Goal: Information Seeking & Learning: Learn about a topic

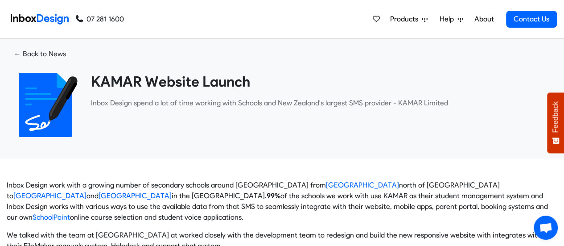
click at [486, 16] on link "About" at bounding box center [484, 19] width 25 height 18
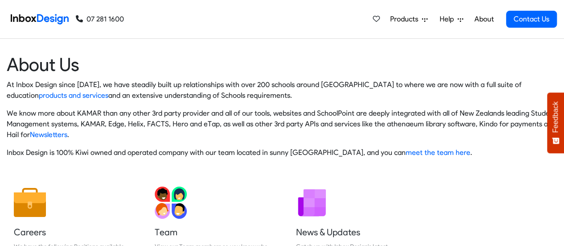
click at [414, 18] on span "Products" at bounding box center [406, 19] width 32 height 11
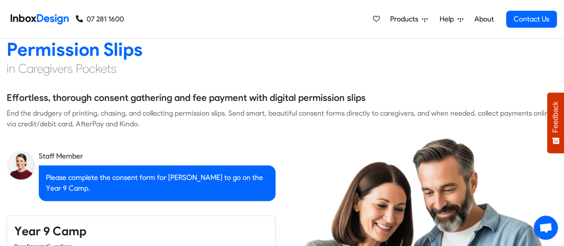
checkbox input "true"
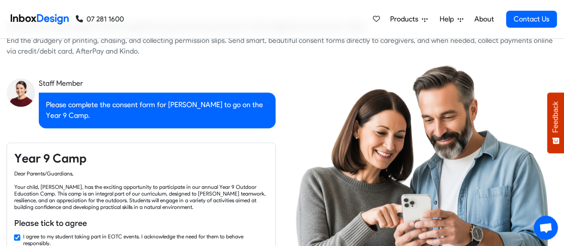
checkbox input "true"
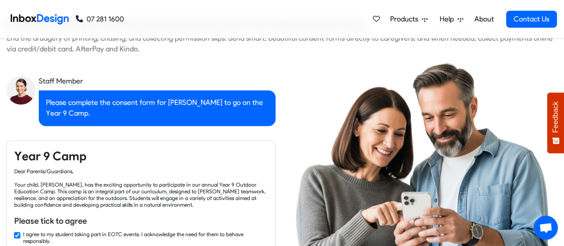
checkbox input "true"
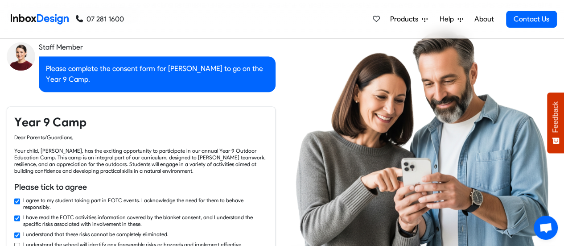
checkbox input "true"
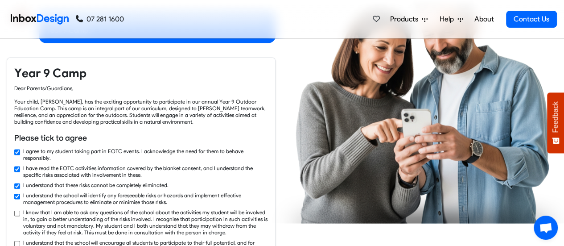
checkbox input "true"
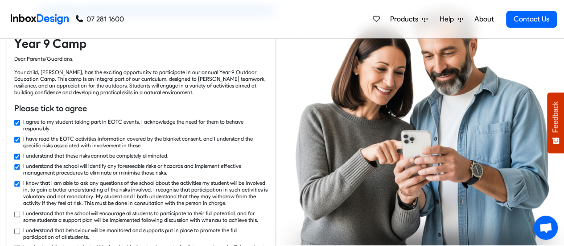
checkbox input "true"
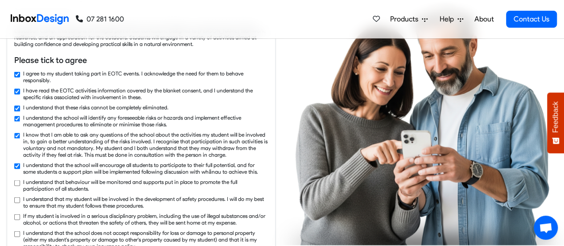
checkbox input "true"
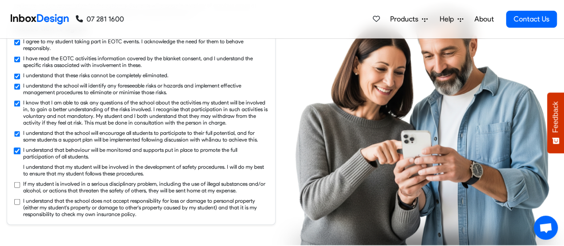
checkbox input "true"
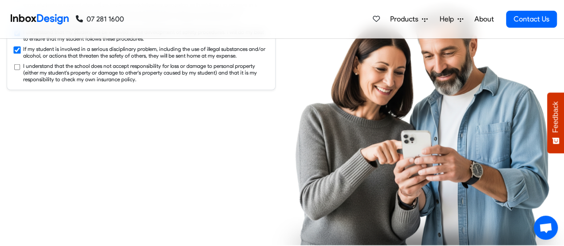
checkbox input "true"
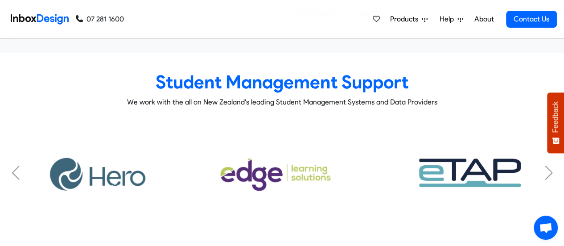
scroll to position [3294, 0]
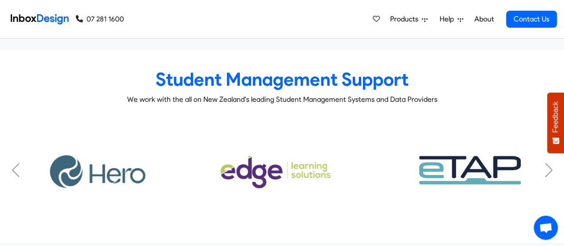
click at [544, 163] on div "Next slide" at bounding box center [548, 170] width 9 height 14
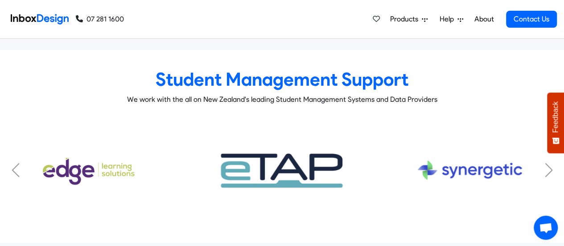
click at [544, 163] on div "Next slide" at bounding box center [548, 170] width 9 height 14
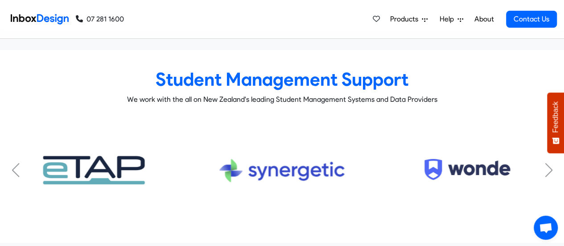
click at [544, 163] on div "Next slide" at bounding box center [548, 170] width 9 height 14
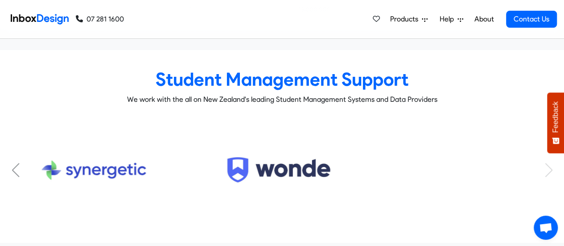
click at [544, 153] on div "KAMAR Subtitle FACTS Subtitle HERO Subtitle Musac Edge Subtitle eTap Subtitle S…" at bounding box center [282, 170] width 551 height 102
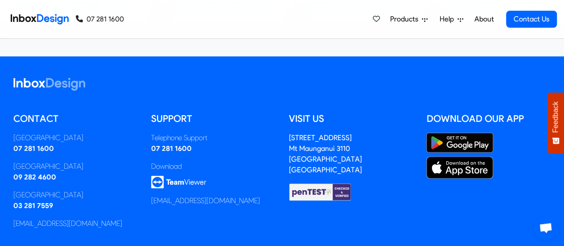
scroll to position [3948, 0]
